Goal: Task Accomplishment & Management: Complete application form

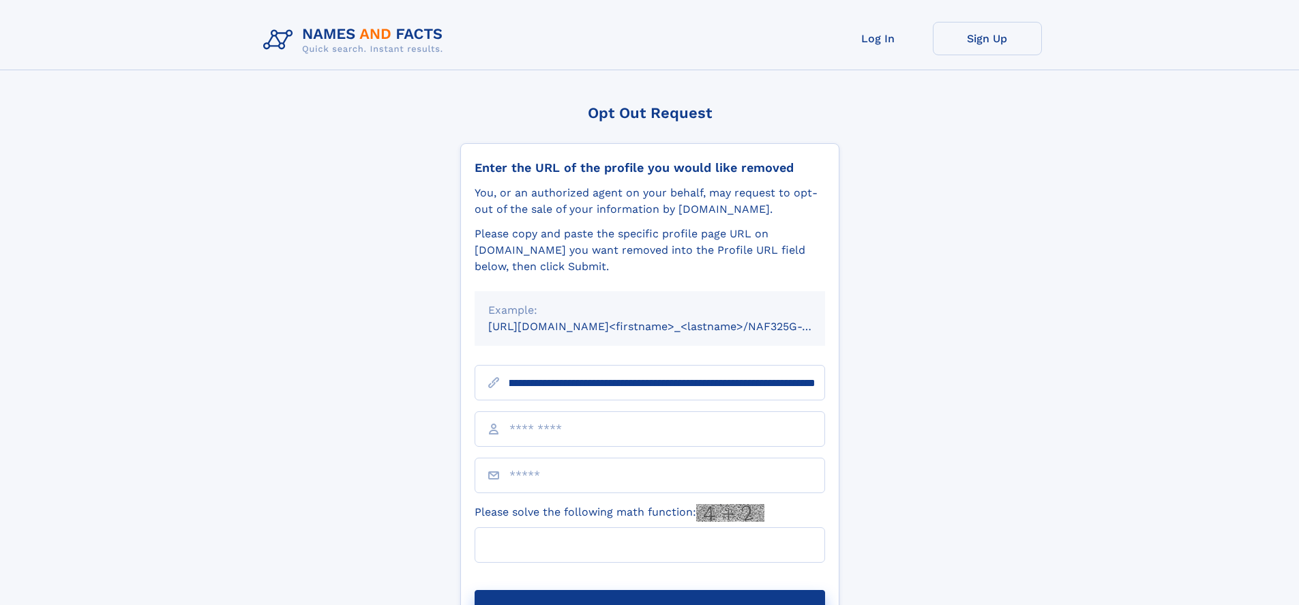
scroll to position [0, 156]
type input "**********"
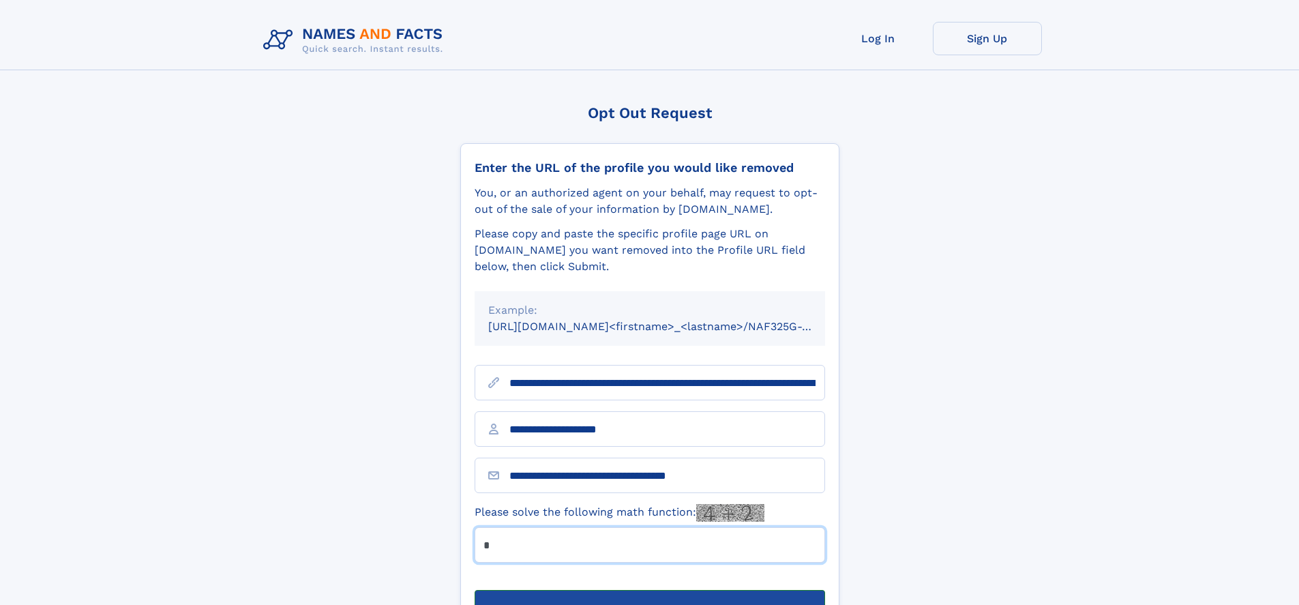
type input "*"
click at [649, 590] on button "Submit Opt Out Request" at bounding box center [650, 612] width 351 height 44
